Goal: Transaction & Acquisition: Purchase product/service

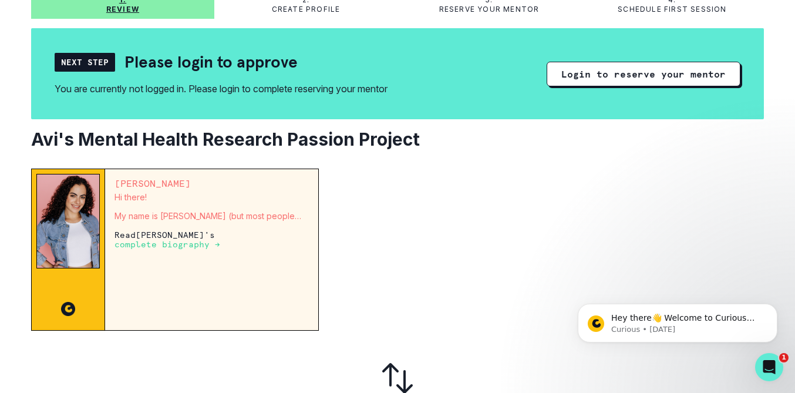
scroll to position [69, 0]
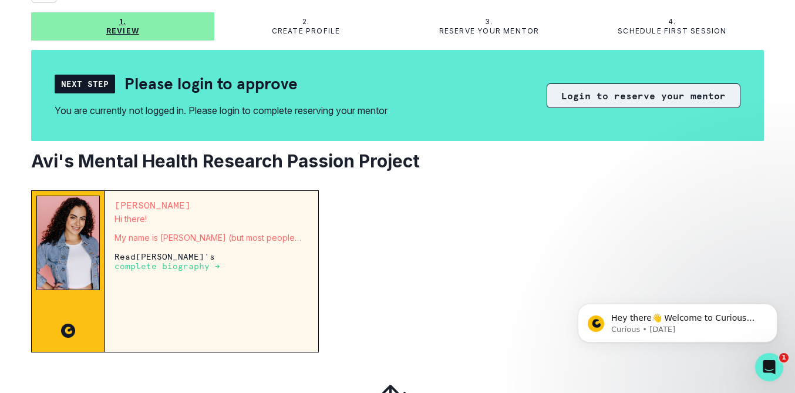
click at [638, 90] on button "Login to reserve your mentor" at bounding box center [644, 95] width 194 height 25
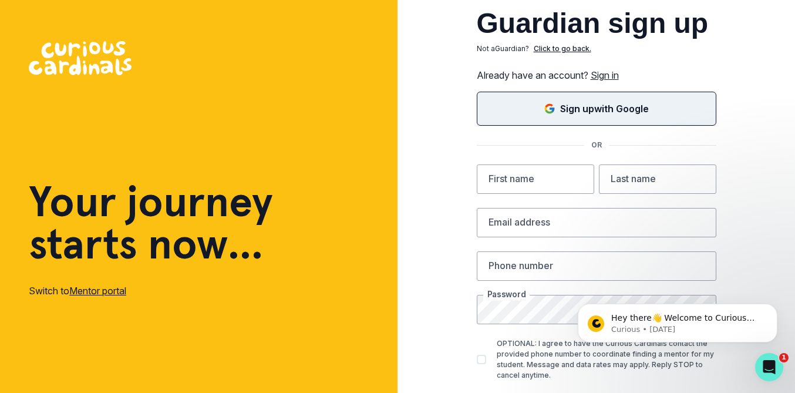
click at [551, 112] on icon "Sign in with Google (GSuite)" at bounding box center [550, 112] width 8 height 4
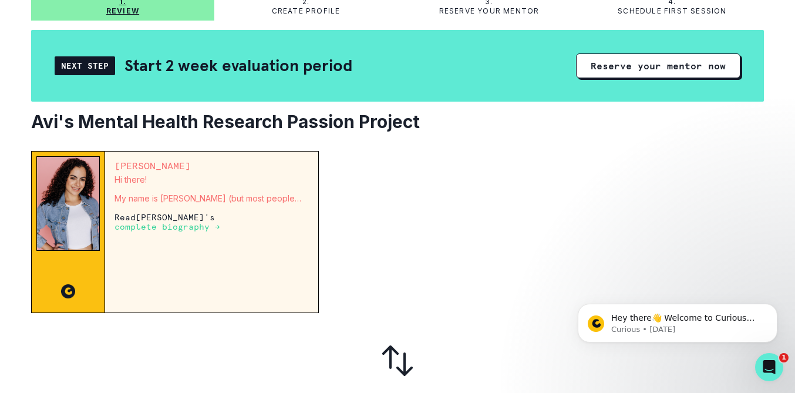
scroll to position [83, 0]
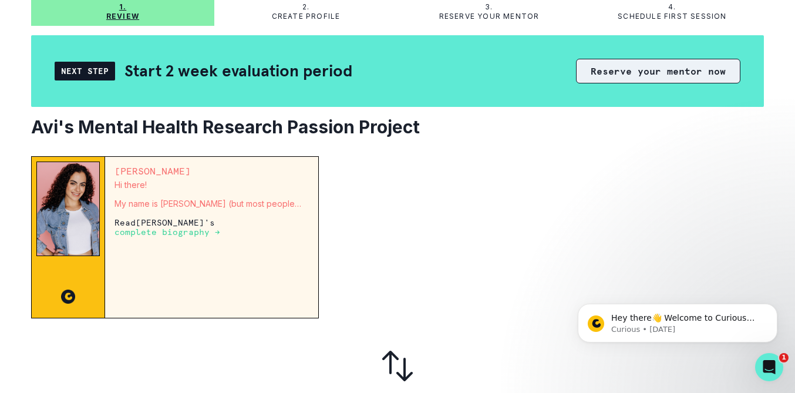
click at [615, 71] on button "Reserve your mentor now" at bounding box center [658, 71] width 164 height 25
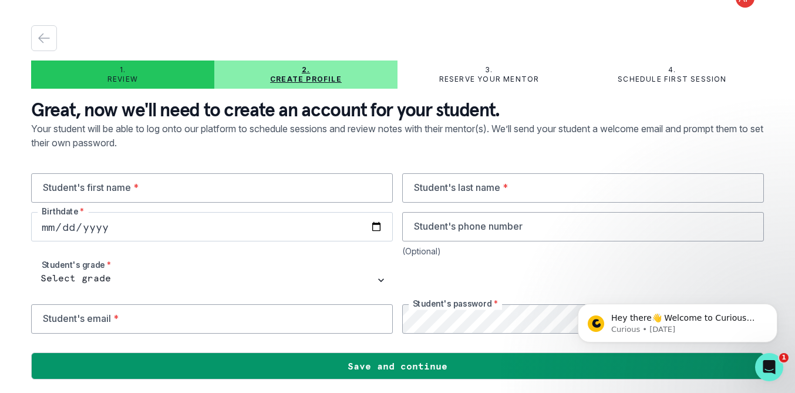
scroll to position [21, 0]
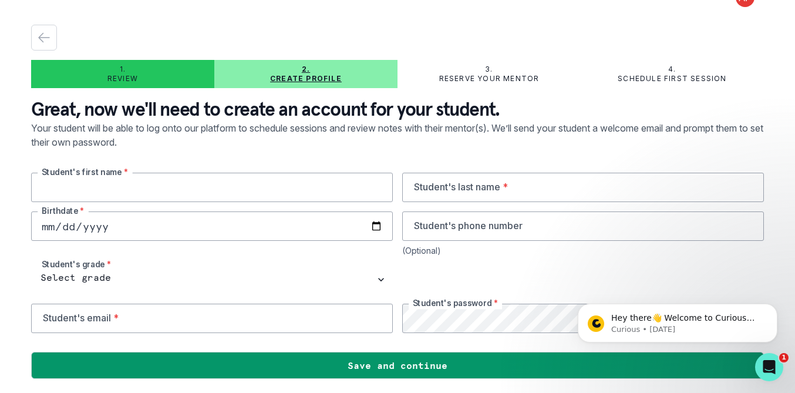
click at [161, 190] on input "text" at bounding box center [212, 187] width 362 height 29
type input "Avi"
type input "Pant"
type input "[EMAIL_ADDRESS][DOMAIN_NAME]"
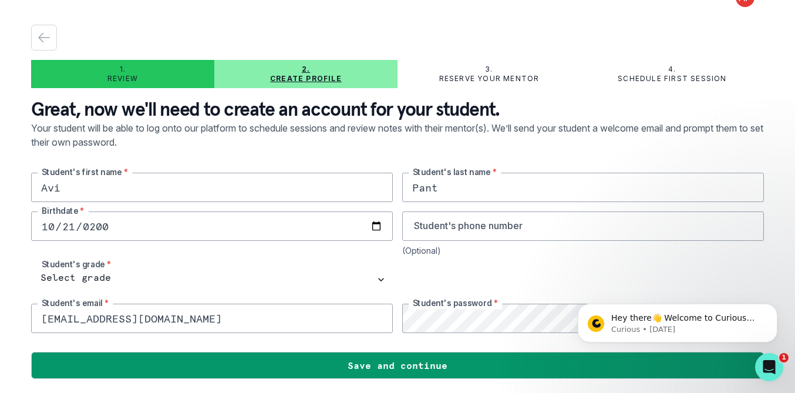
type input "[DATE]"
click at [434, 214] on input "tel" at bounding box center [583, 225] width 362 height 29
type input "9178480562"
drag, startPoint x: 172, startPoint y: 319, endPoint x: 18, endPoint y: 306, distance: 155.0
click at [18, 306] on div "1. Review 2. Create profile 3. Reserve your mentor 4. Schedule first session Gr…" at bounding box center [397, 196] width 795 height 393
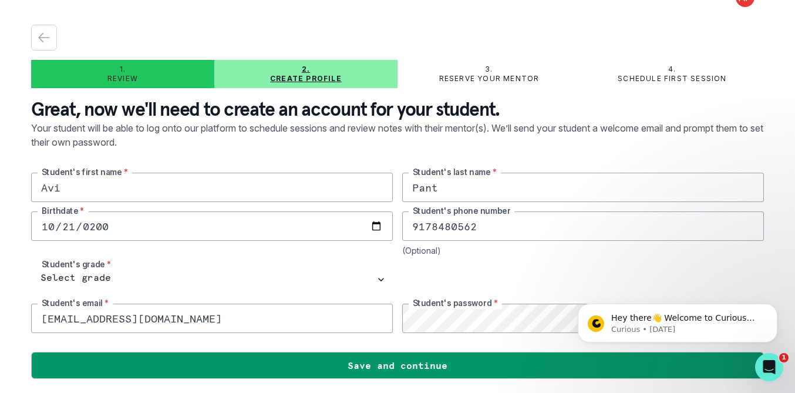
type input "[EMAIL_ADDRESS][DOMAIN_NAME]"
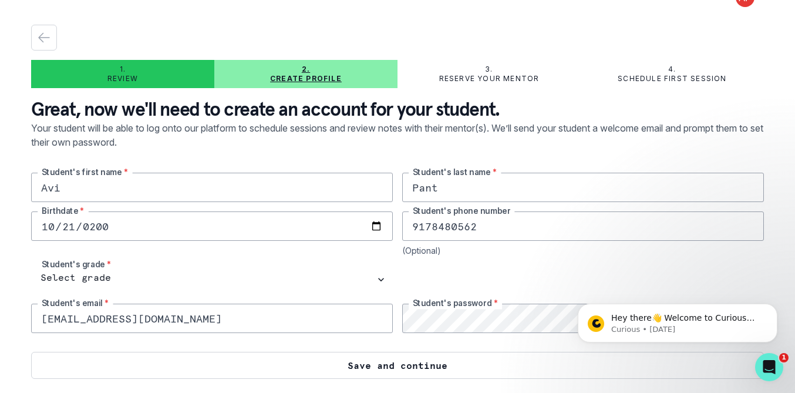
click at [435, 374] on button "Save and continue" at bounding box center [397, 365] width 733 height 27
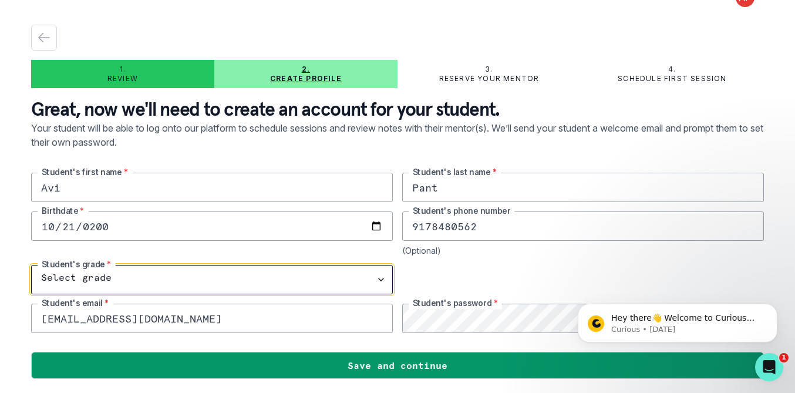
click at [199, 271] on select "Select grade 1st Grade 2nd Grade 3rd Grade 4th Grade 5th Grade 6th Grade 7th Gr…" at bounding box center [212, 279] width 362 height 29
select select "11th Grade"
click at [31, 265] on select "Select grade 1st Grade 2nd Grade 3rd Grade 4th Grade 5th Grade 6th Grade 7th Gr…" at bounding box center [212, 279] width 362 height 29
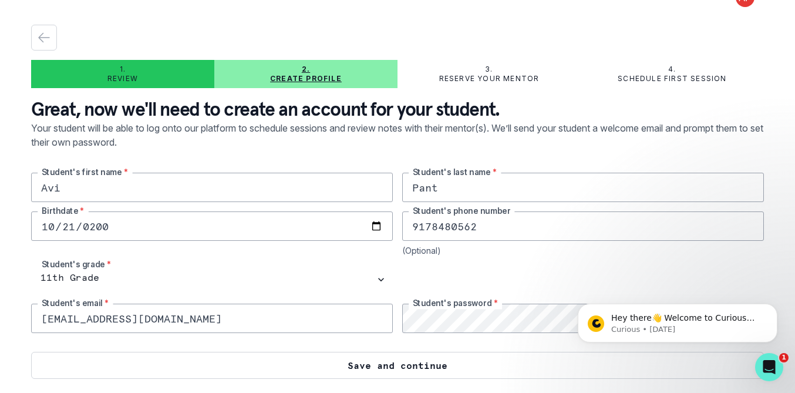
click at [336, 367] on button "Save and continue" at bounding box center [397, 365] width 733 height 27
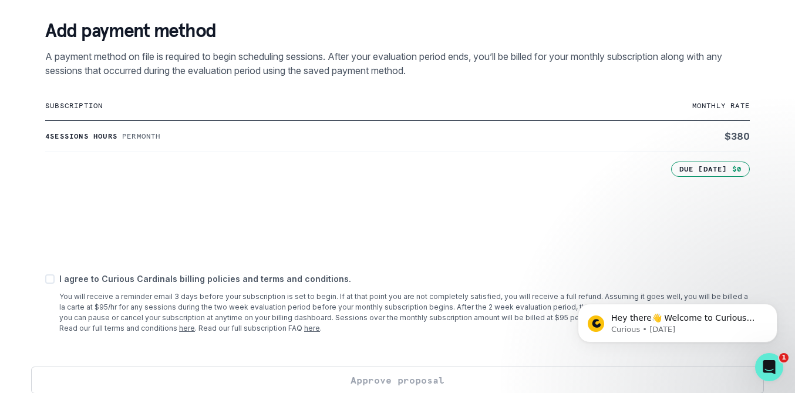
scroll to position [218, 0]
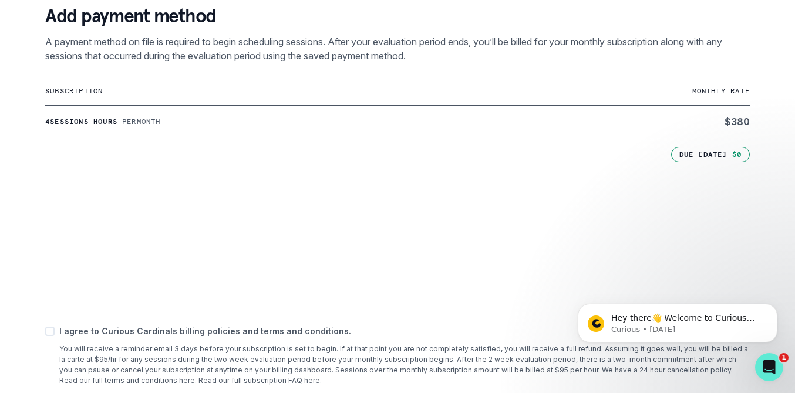
click at [47, 332] on span at bounding box center [49, 331] width 9 height 9
click at [45, 332] on input "checkbox" at bounding box center [45, 331] width 1 height 1
checkbox input "true"
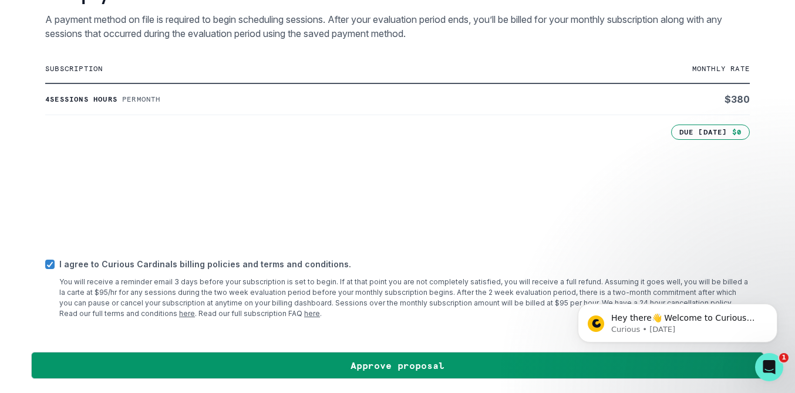
scroll to position [240, 0]
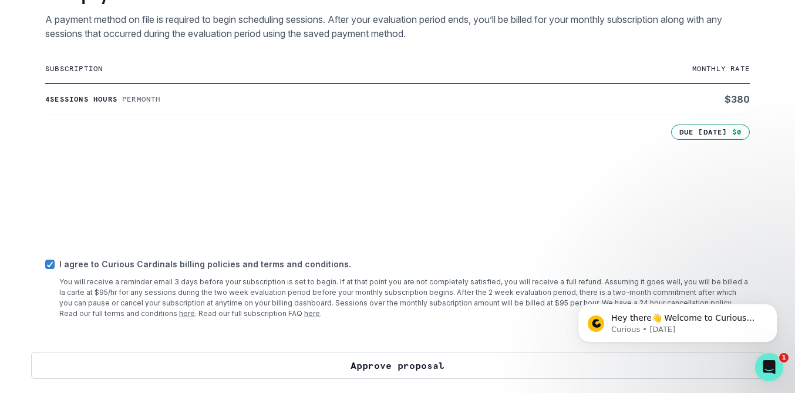
click at [370, 361] on button "Approve proposal" at bounding box center [397, 365] width 733 height 27
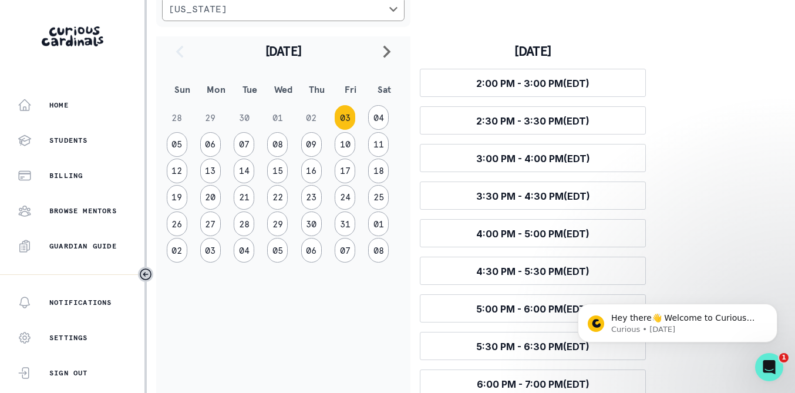
scroll to position [186, 0]
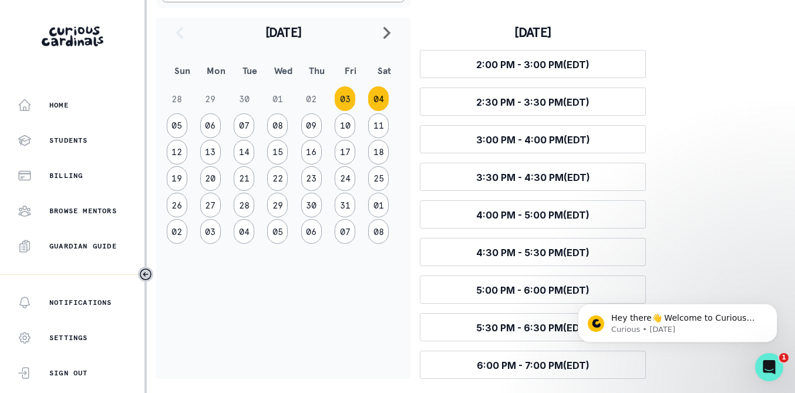
click at [375, 105] on button "04" at bounding box center [378, 98] width 21 height 25
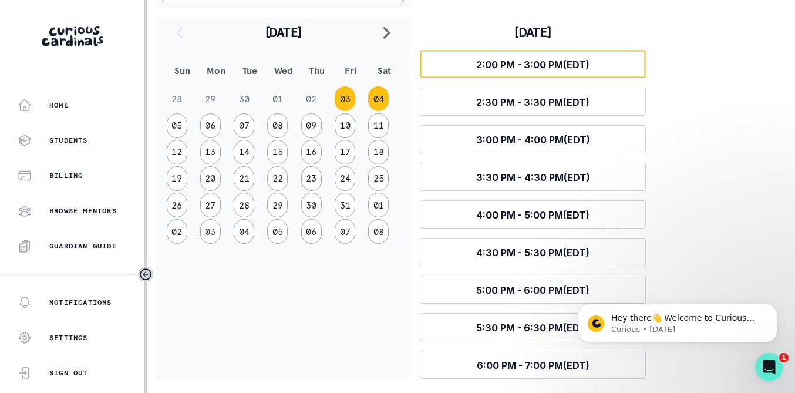
click at [375, 105] on button "04" at bounding box center [378, 98] width 21 height 25
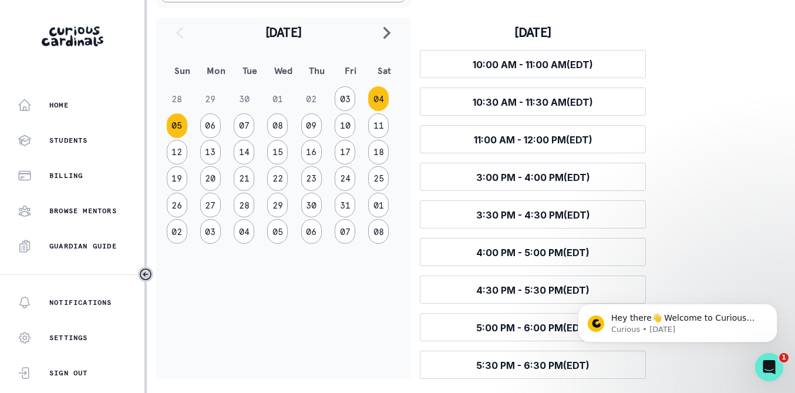
click at [174, 128] on button "05" at bounding box center [177, 125] width 21 height 25
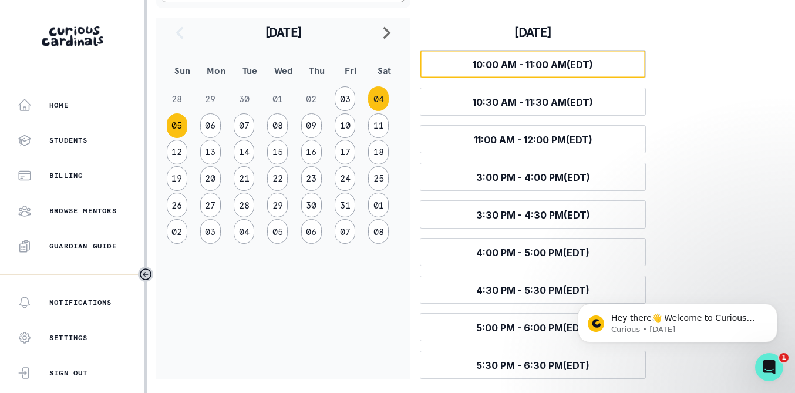
scroll to position [149, 0]
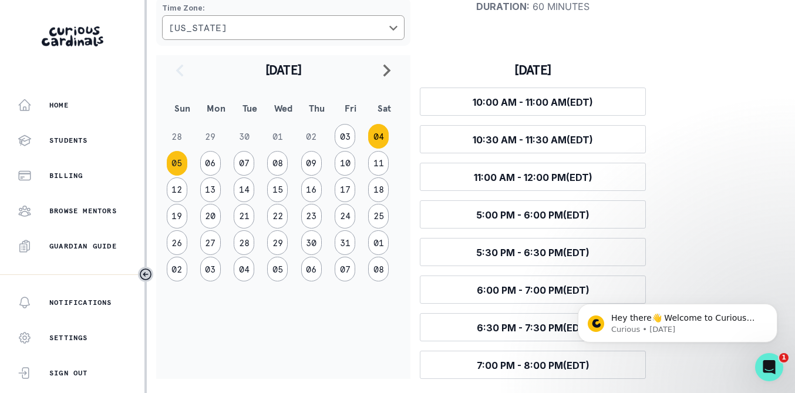
click at [377, 132] on button "04" at bounding box center [378, 136] width 21 height 25
click at [172, 161] on button "05" at bounding box center [177, 162] width 21 height 25
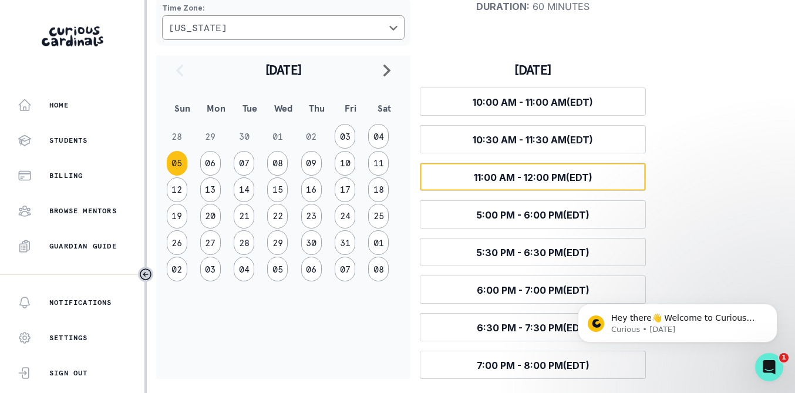
click at [461, 176] on button "Select time 11:00 AM - 12:00 PM (EDT)" at bounding box center [533, 177] width 226 height 28
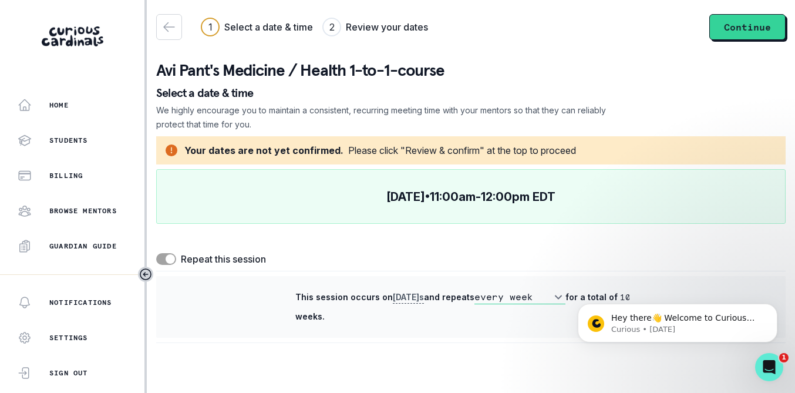
scroll to position [0, 0]
click at [529, 299] on select "every week every 2 weeks" at bounding box center [520, 297] width 91 height 14
click at [475, 290] on select "every week every 2 weeks" at bounding box center [520, 297] width 91 height 14
click at [166, 259] on span at bounding box center [170, 258] width 9 height 9
click at [156, 253] on input "checkbox" at bounding box center [156, 253] width 1 height 1
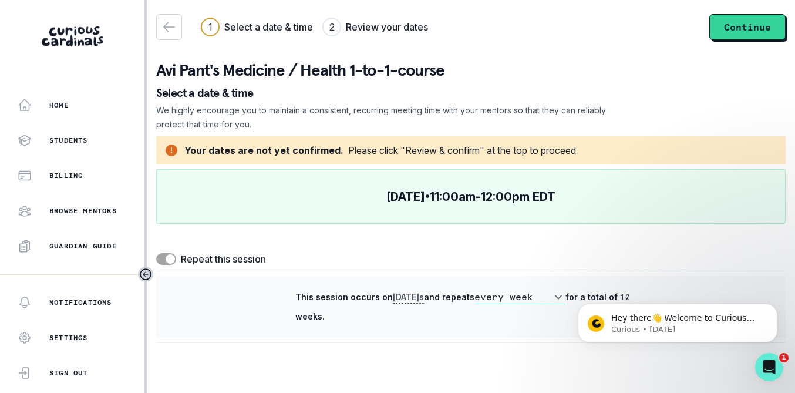
checkbox input "false"
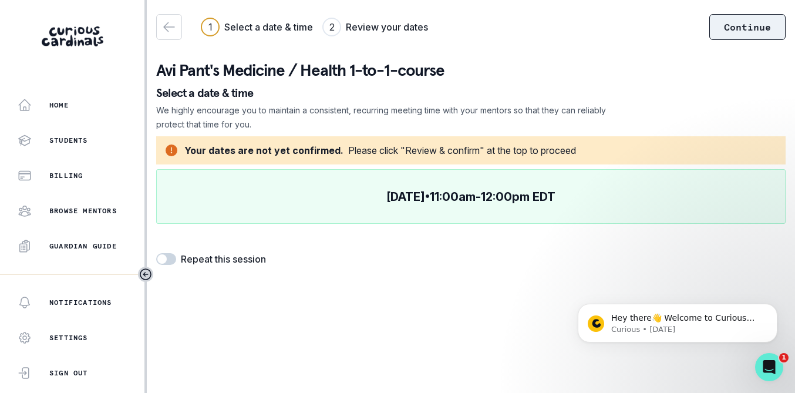
click at [745, 29] on button "Continue" at bounding box center [748, 27] width 76 height 26
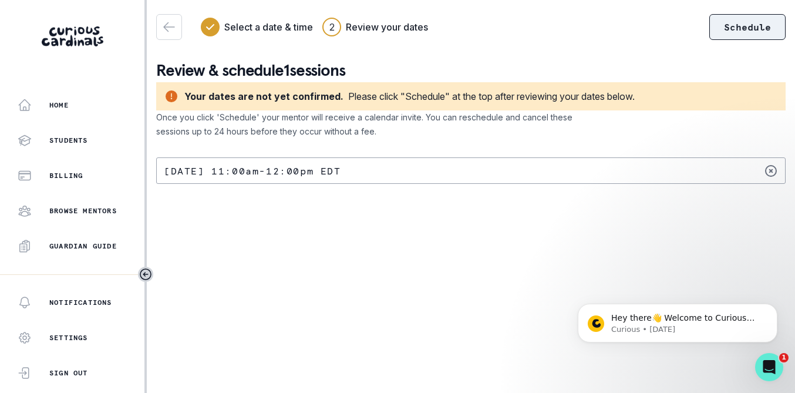
click at [730, 21] on button "Schedule" at bounding box center [748, 27] width 76 height 26
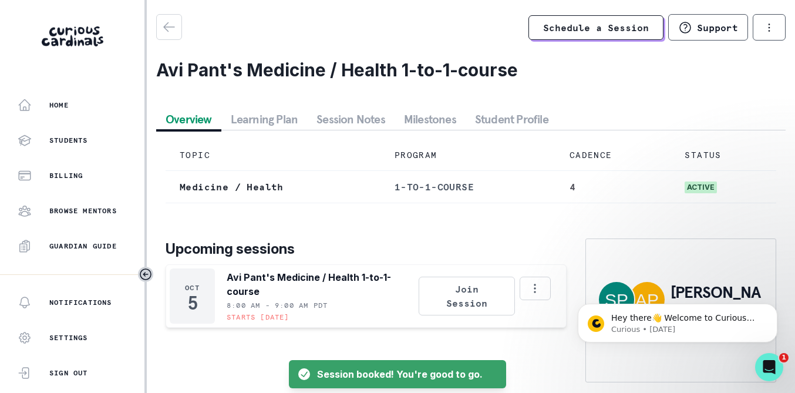
scroll to position [12, 0]
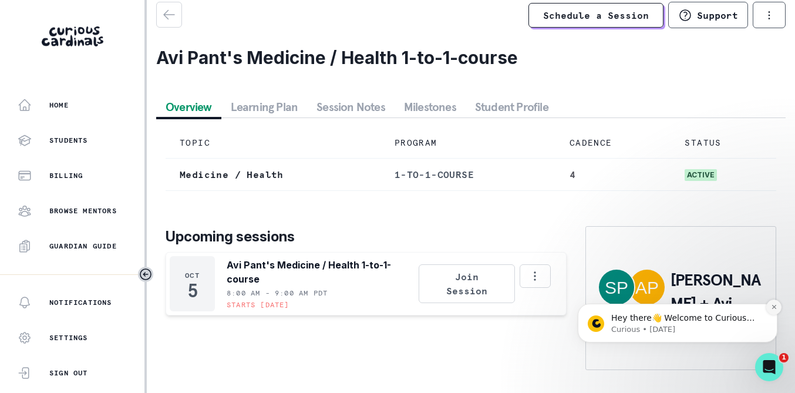
click at [777, 307] on icon "Dismiss notification" at bounding box center [774, 307] width 6 height 6
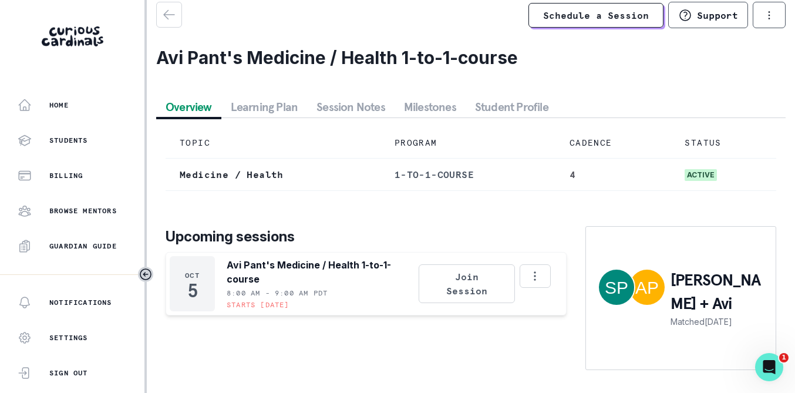
click at [263, 113] on button "Learning Plan" at bounding box center [264, 106] width 86 height 21
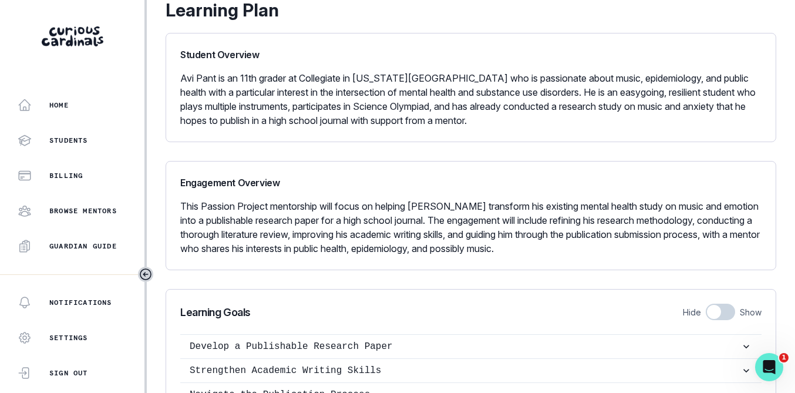
scroll to position [0, 0]
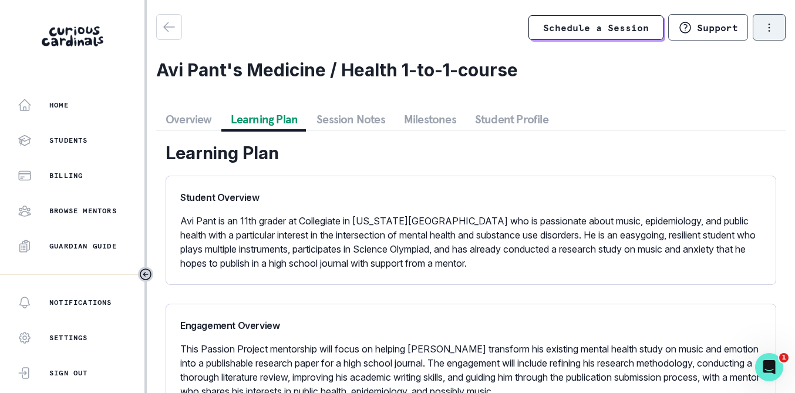
click at [780, 18] on button "options" at bounding box center [769, 27] width 33 height 26
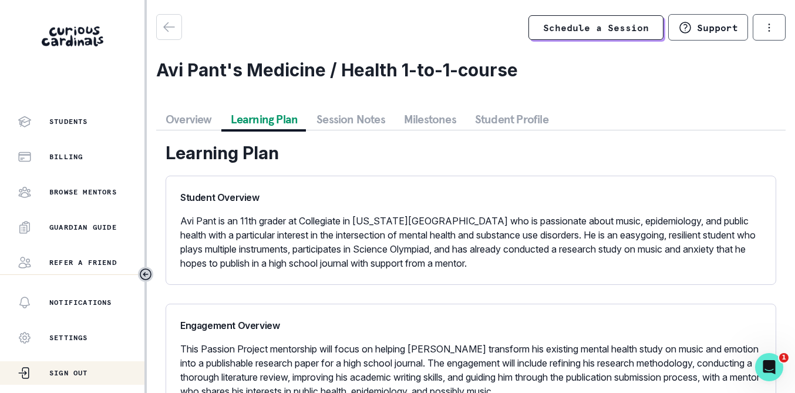
click at [63, 370] on p "Sign Out" at bounding box center [68, 372] width 39 height 9
